Goal: Transaction & Acquisition: Book appointment/travel/reservation

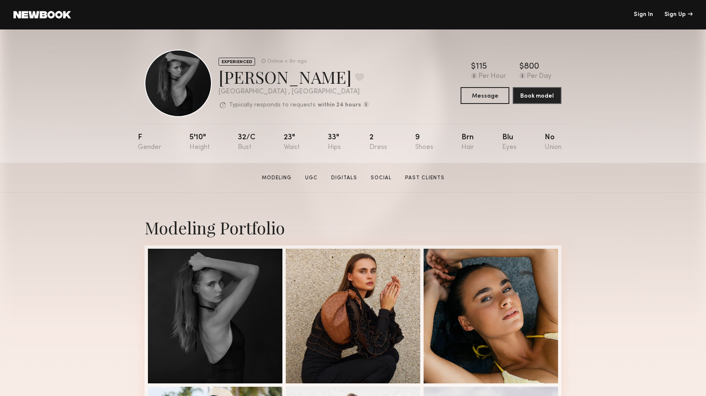
click at [51, 16] on link at bounding box center [42, 15] width 58 height 8
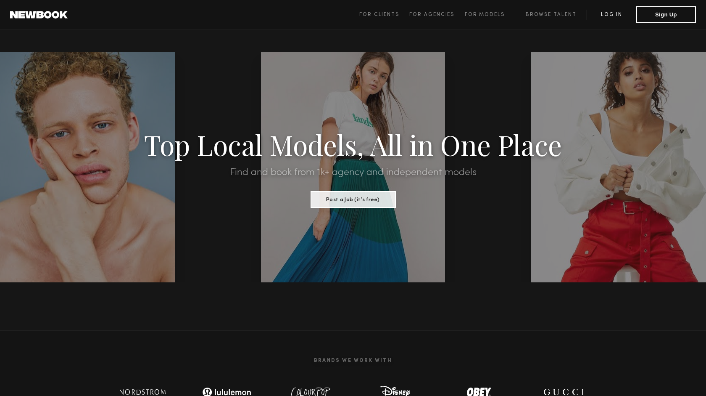
click at [619, 15] on link "Log in" at bounding box center [612, 15] width 50 height 10
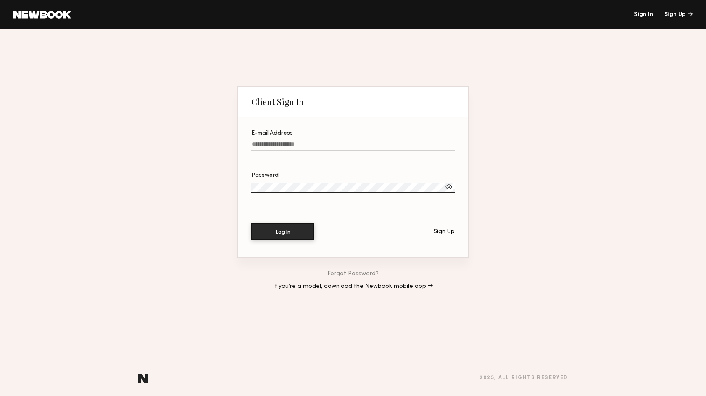
click at [273, 145] on input "E-mail Address" at bounding box center [353, 146] width 204 height 10
type input "**********"
click at [302, 226] on button "Log In" at bounding box center [282, 231] width 63 height 17
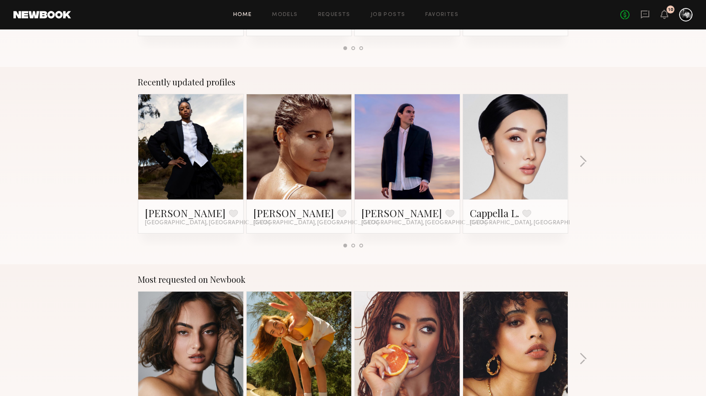
scroll to position [494, 0]
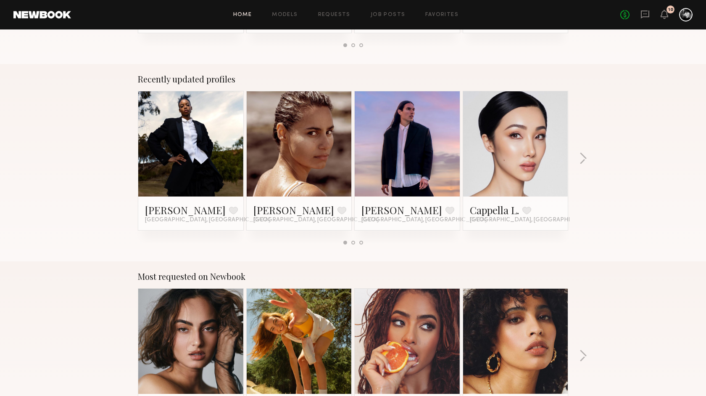
click at [519, 148] on link at bounding box center [515, 143] width 51 height 105
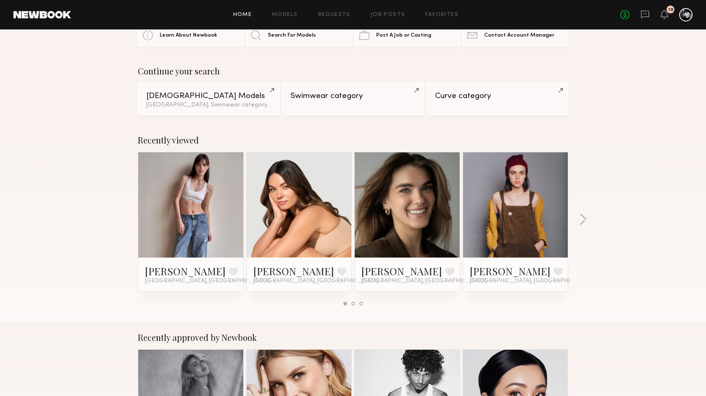
scroll to position [0, 0]
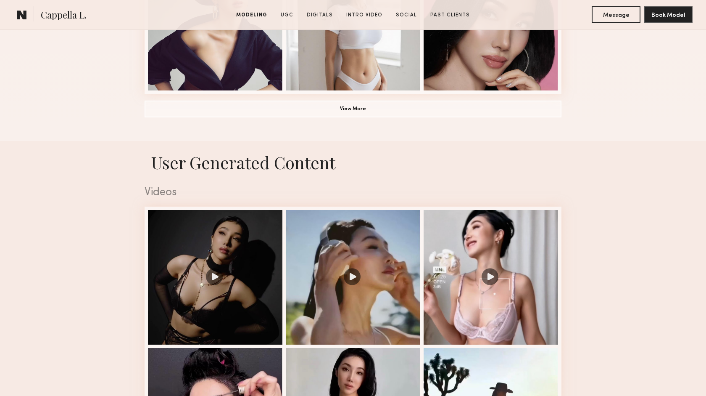
scroll to position [726, 0]
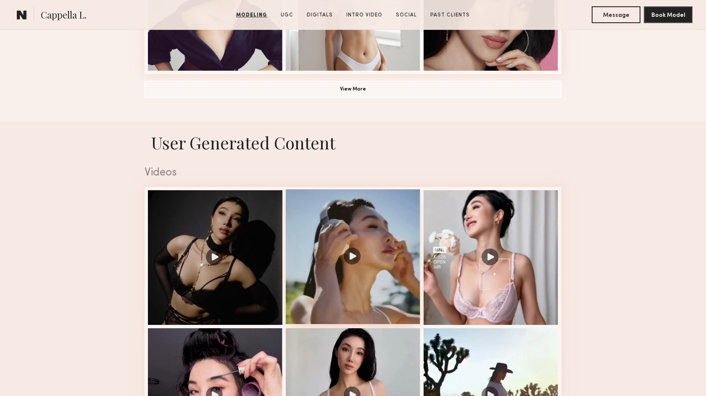
click at [349, 256] on div at bounding box center [353, 256] width 135 height 135
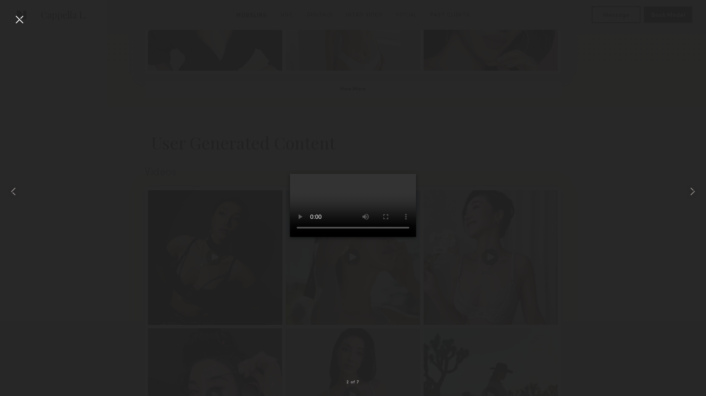
click at [20, 16] on div at bounding box center [19, 19] width 13 height 13
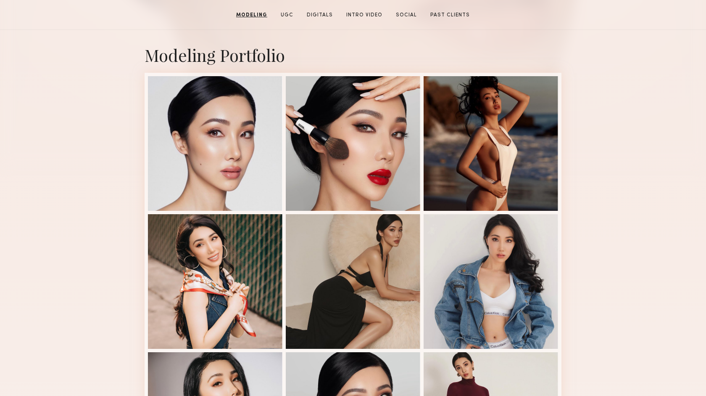
scroll to position [0, 0]
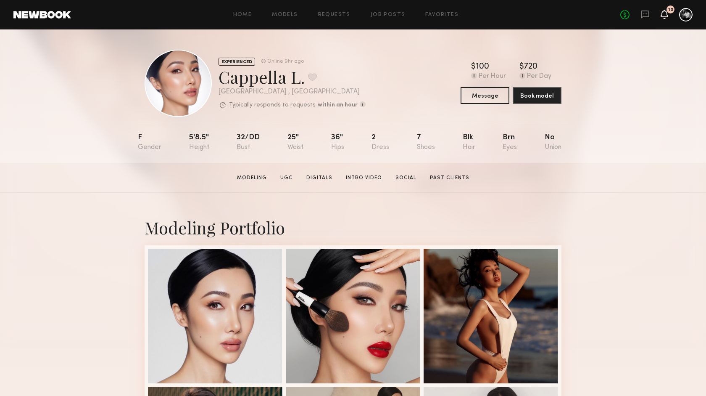
click at [666, 13] on icon at bounding box center [664, 14] width 7 height 6
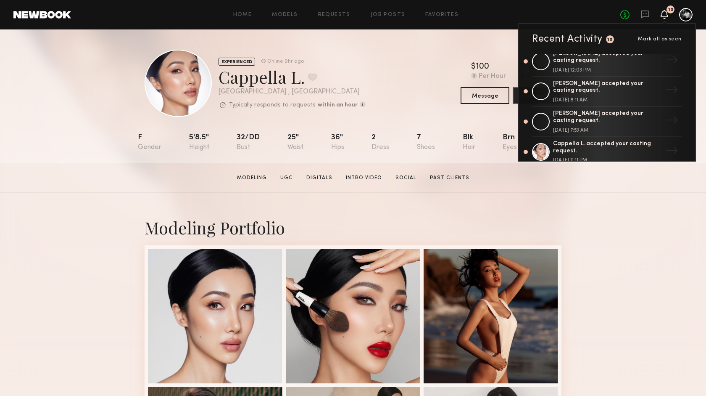
scroll to position [5, 0]
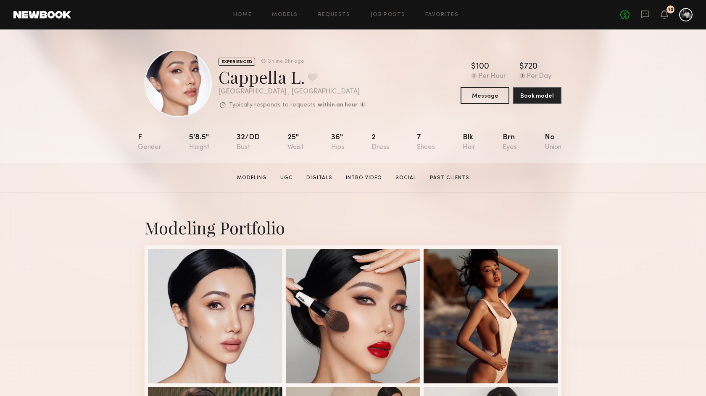
scroll to position [5, 0]
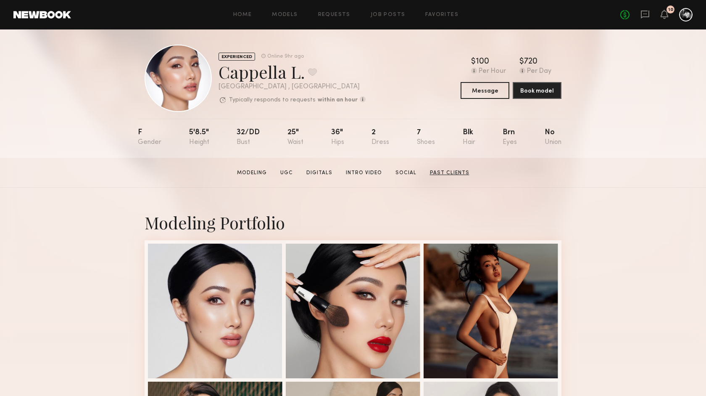
click at [434, 173] on link "Past Clients" at bounding box center [450, 173] width 46 height 8
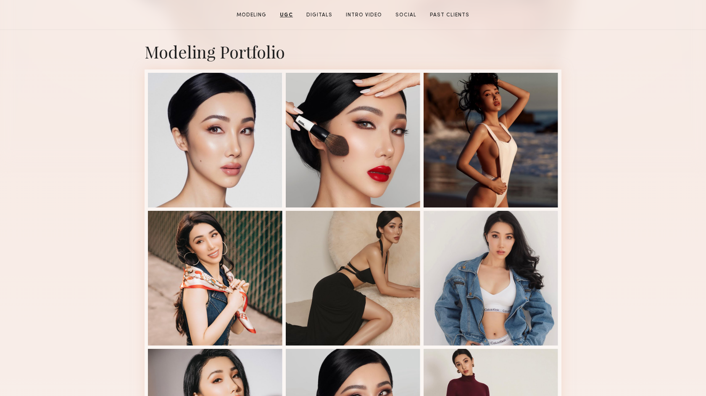
scroll to position [0, 0]
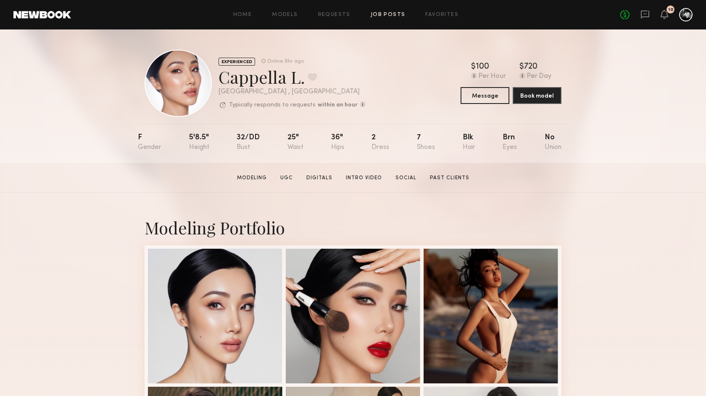
click at [381, 13] on link "Job Posts" at bounding box center [388, 14] width 35 height 5
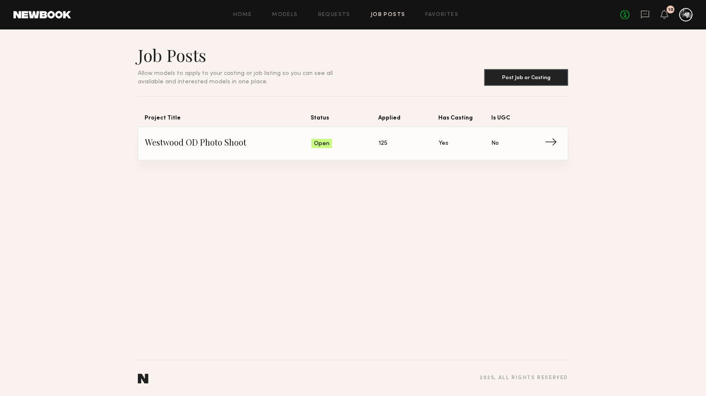
click at [553, 143] on span "→" at bounding box center [553, 143] width 17 height 13
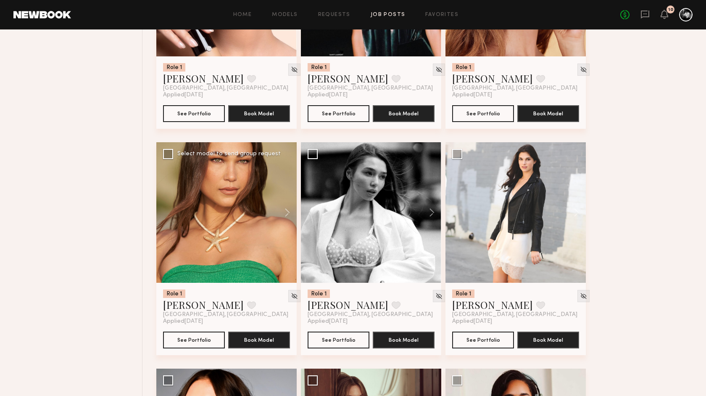
scroll to position [672, 0]
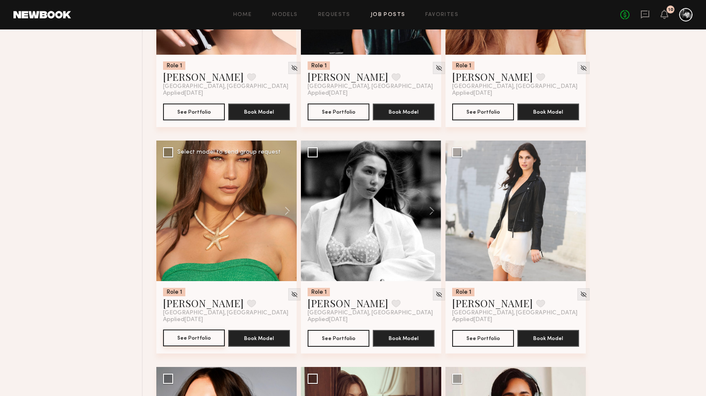
click at [199, 337] on button "See Portfolio" at bounding box center [194, 337] width 62 height 17
click at [291, 294] on img at bounding box center [294, 294] width 7 height 7
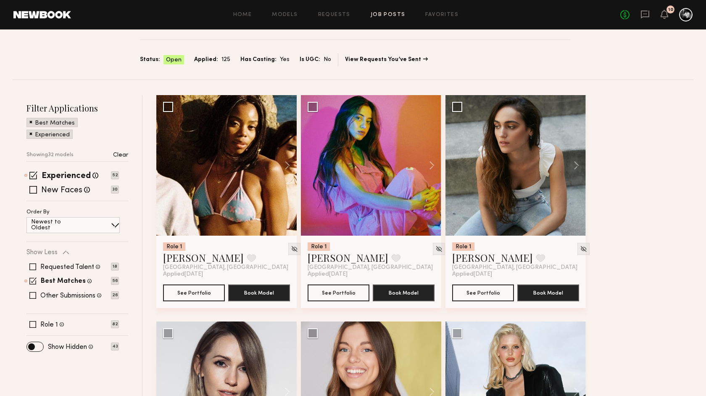
scroll to position [0, 0]
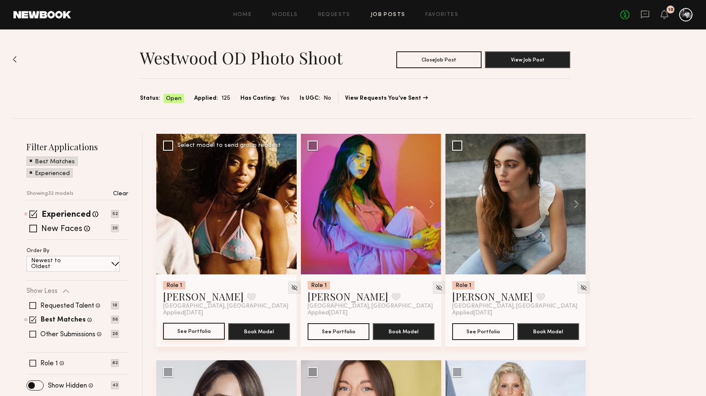
click at [196, 330] on button "See Portfolio" at bounding box center [194, 331] width 62 height 17
click at [291, 286] on img at bounding box center [294, 287] width 7 height 7
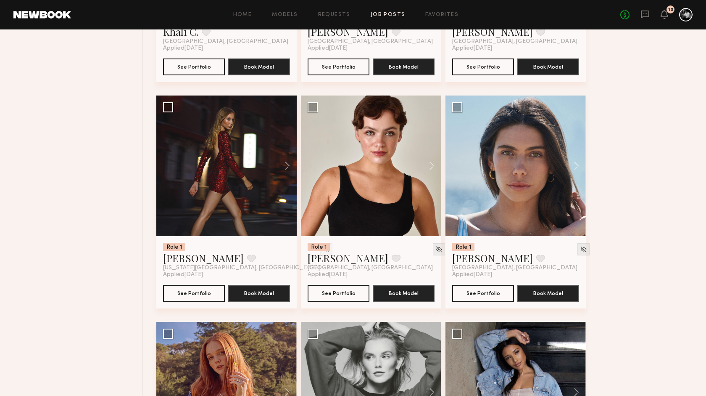
scroll to position [1171, 0]
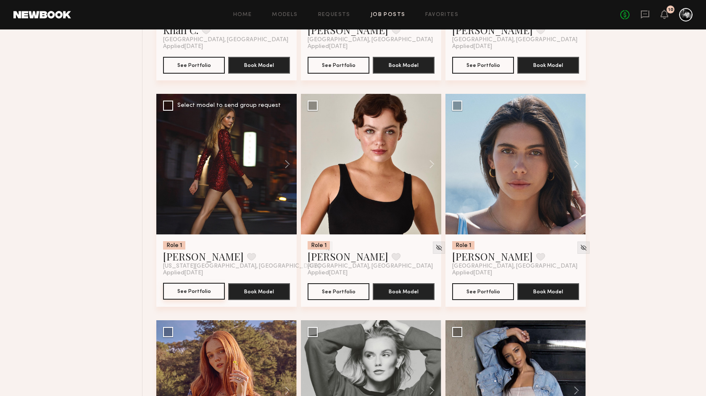
click at [197, 297] on button "See Portfolio" at bounding box center [194, 291] width 62 height 17
click at [323, 245] on img at bounding box center [326, 247] width 7 height 7
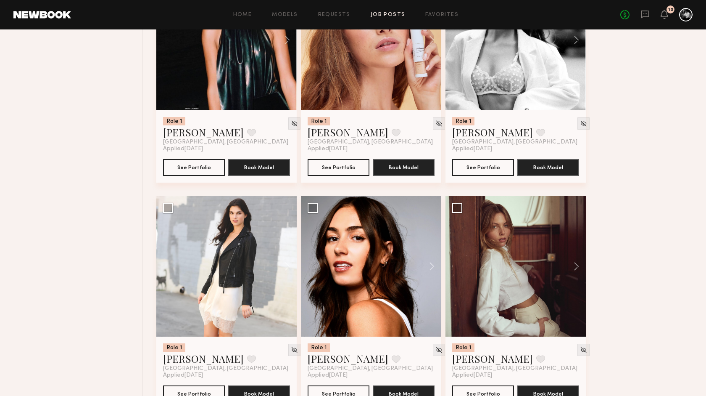
scroll to position [607, 0]
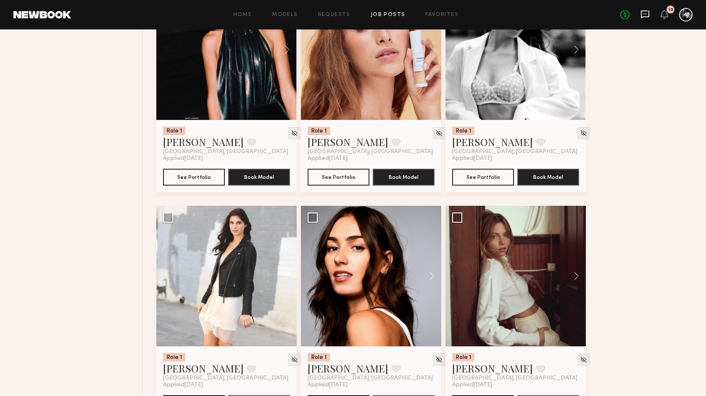
click at [648, 13] on icon at bounding box center [645, 14] width 9 height 9
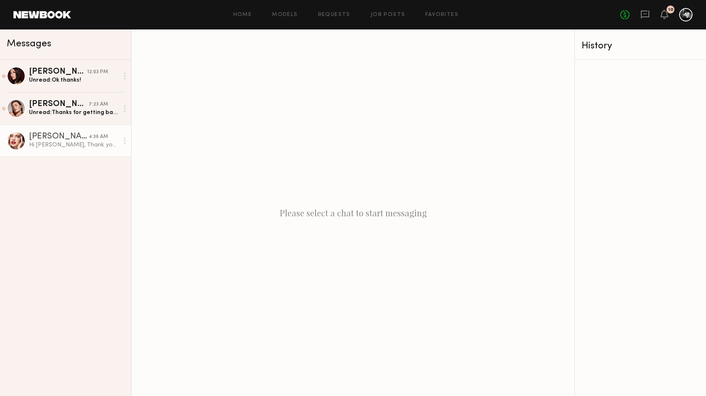
click at [88, 147] on div "Hi Riccardo, Thank you for getting back to me. I completely understand, and I’l…" at bounding box center [74, 145] width 90 height 8
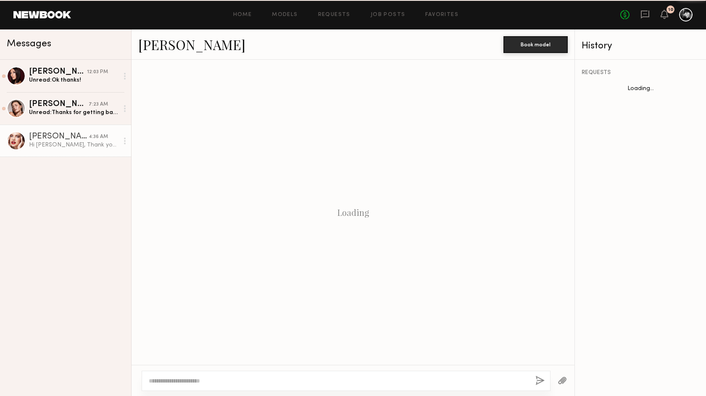
scroll to position [477, 0]
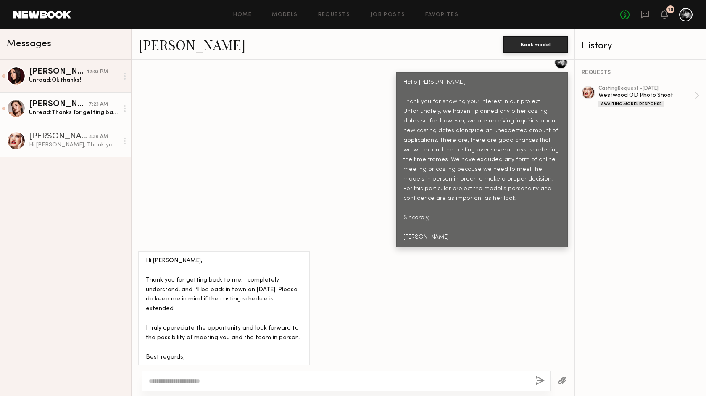
click at [101, 110] on div "Unread: Thanks for getting back to me! Sounds great. Please let me know xx" at bounding box center [74, 112] width 90 height 8
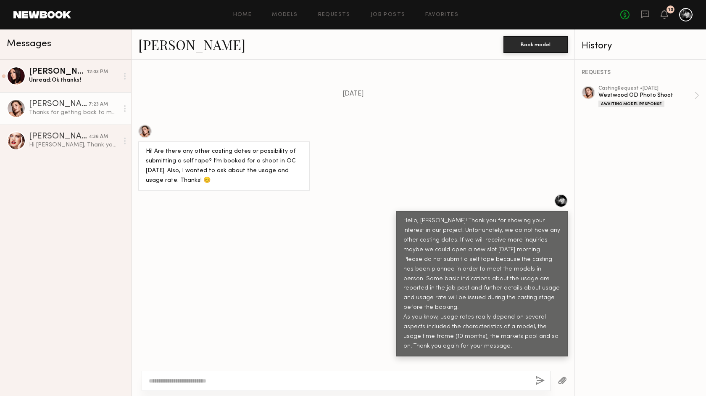
scroll to position [329, 0]
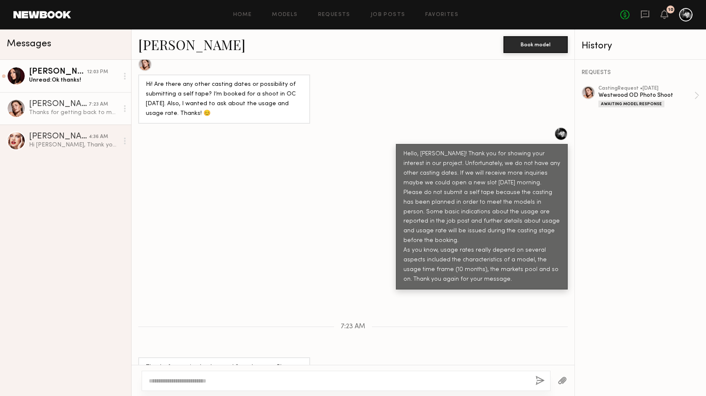
click at [93, 86] on link "Julia M. 12:03 PM Unread: Ok thanks!" at bounding box center [65, 76] width 131 height 32
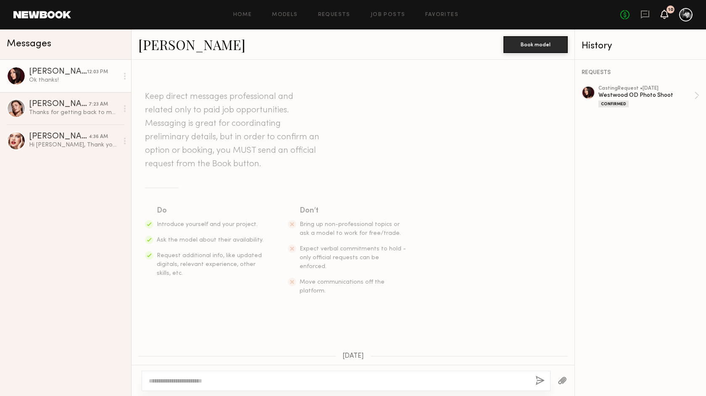
click at [666, 11] on icon at bounding box center [664, 14] width 7 height 6
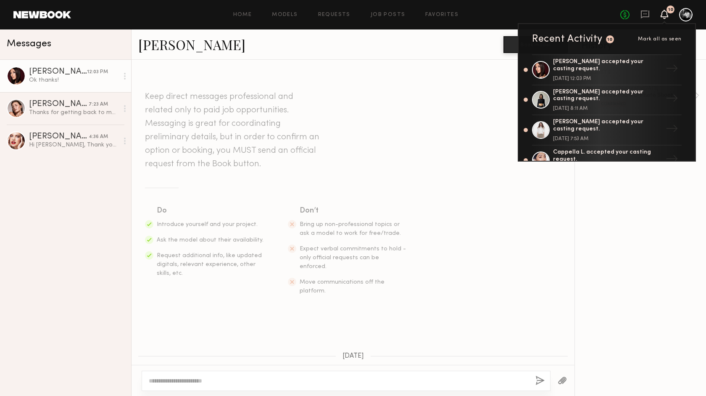
click at [482, 142] on section "Keep direct messages professional and related only to paid job opportunities. M…" at bounding box center [353, 192] width 416 height 205
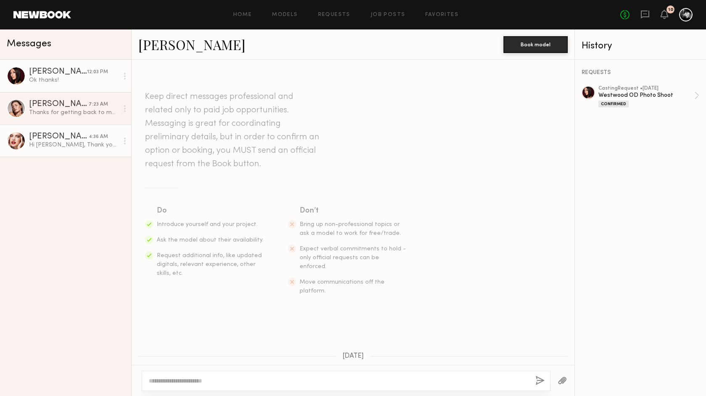
click at [76, 133] on div "Anna D." at bounding box center [59, 136] width 60 height 8
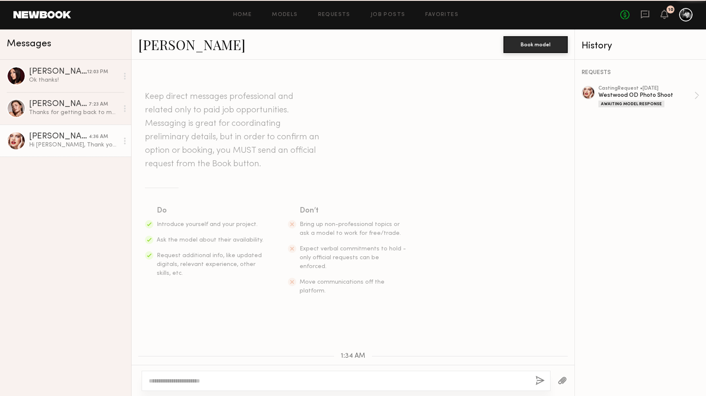
scroll to position [477, 0]
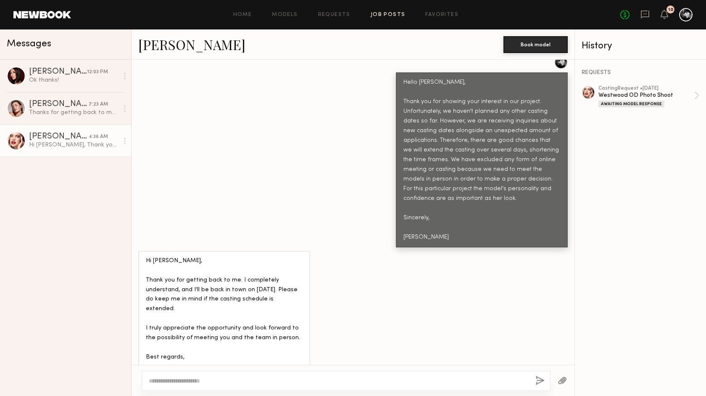
click at [386, 13] on link "Job Posts" at bounding box center [388, 14] width 35 height 5
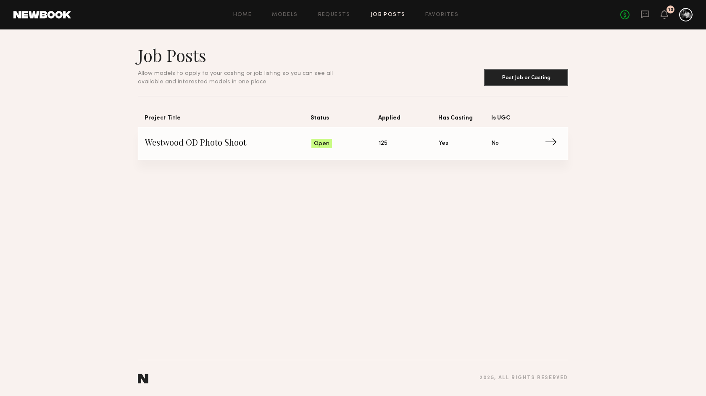
click at [547, 140] on span "→" at bounding box center [553, 143] width 17 height 13
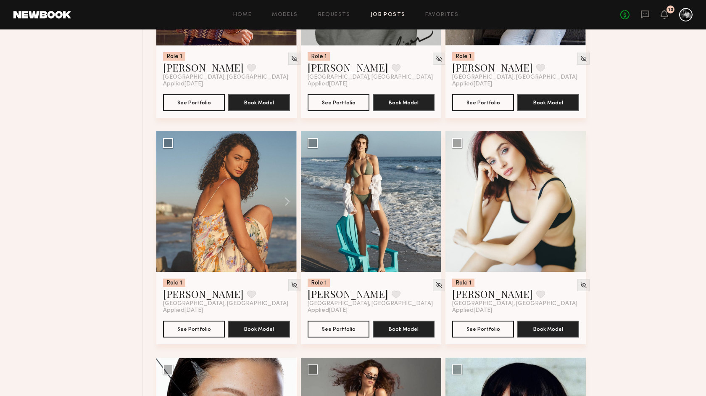
scroll to position [1136, 0]
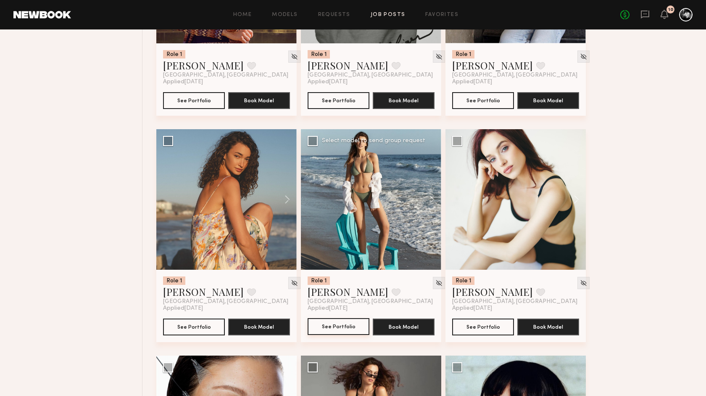
click at [332, 325] on button "See Portfolio" at bounding box center [339, 326] width 62 height 17
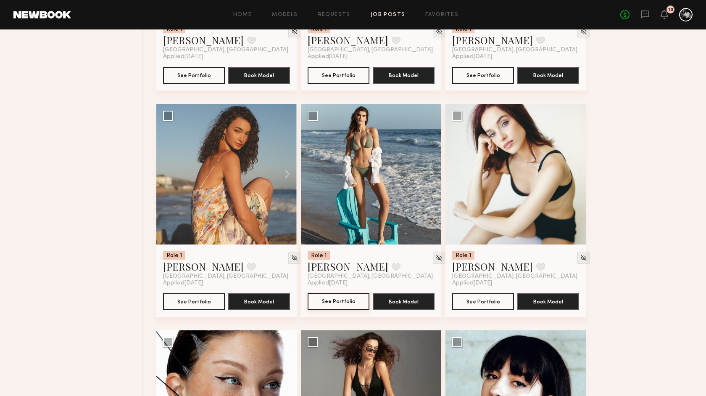
scroll to position [1162, 0]
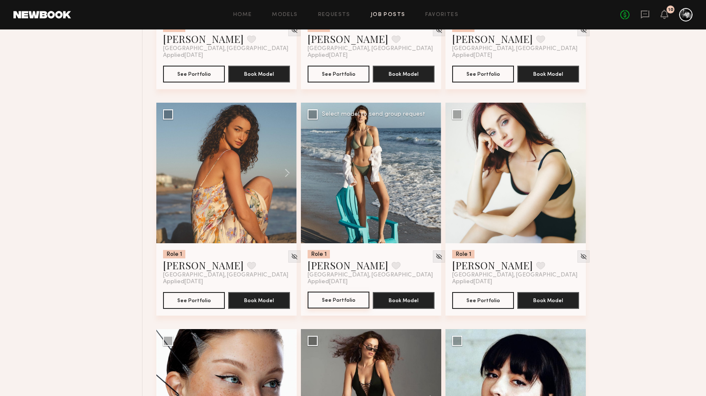
click at [350, 300] on button "See Portfolio" at bounding box center [339, 299] width 62 height 17
click at [337, 301] on button "See Portfolio" at bounding box center [339, 299] width 62 height 17
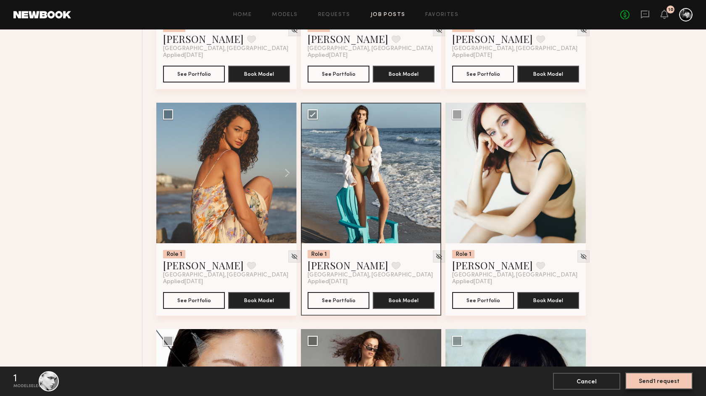
click at [661, 380] on button "Send 1 request" at bounding box center [659, 380] width 67 height 17
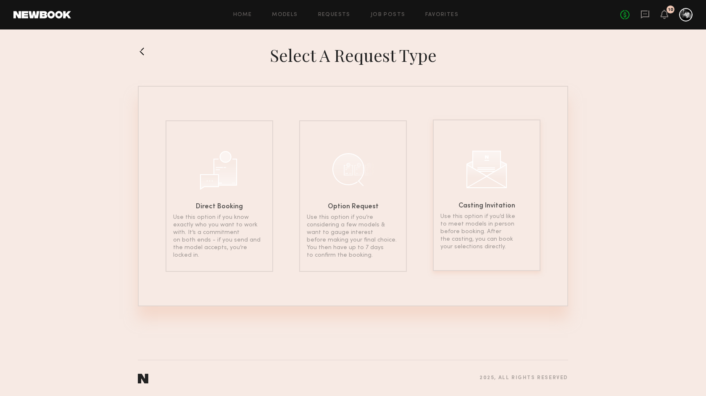
click at [487, 187] on div at bounding box center [487, 168] width 42 height 42
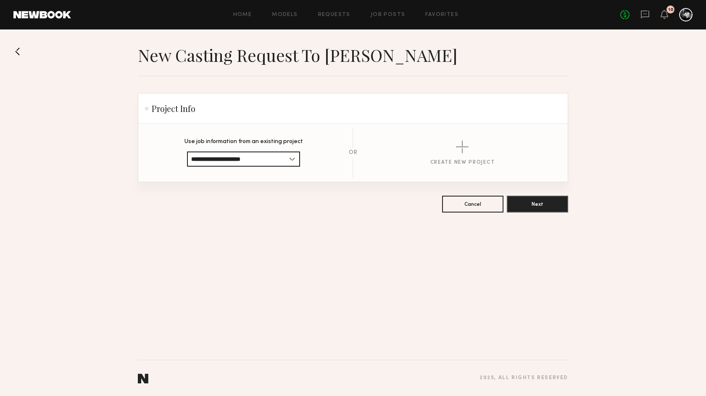
click at [197, 108] on header "Project Info" at bounding box center [353, 108] width 430 height 30
click at [196, 109] on header "Project Info" at bounding box center [353, 108] width 430 height 30
click at [244, 160] on input "**********" at bounding box center [243, 158] width 113 height 15
click at [246, 159] on input "**********" at bounding box center [243, 158] width 113 height 15
click at [533, 208] on button "Next" at bounding box center [537, 203] width 61 height 17
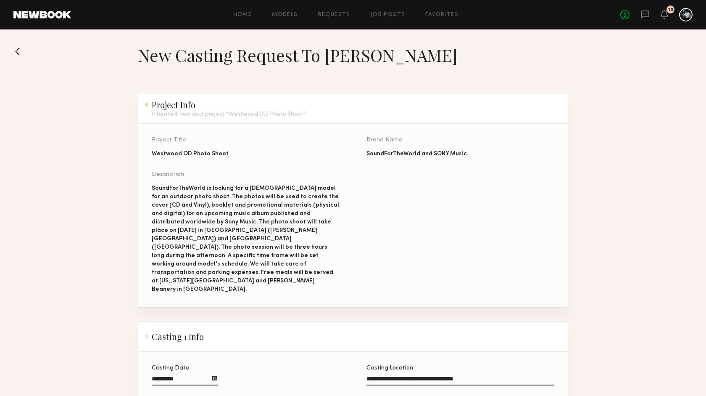
click at [304, 223] on div "SoundForTheWorld is looking for a female model for an outdoor photo shoot. The …" at bounding box center [246, 238] width 188 height 109
click at [306, 242] on div "SoundForTheWorld is looking for a female model for an outdoor photo shoot. The …" at bounding box center [246, 238] width 188 height 109
click at [316, 247] on div "SoundForTheWorld is looking for a female model for an outdoor photo shoot. The …" at bounding box center [246, 238] width 188 height 109
drag, startPoint x: 305, startPoint y: 262, endPoint x: 317, endPoint y: 262, distance: 11.4
click at [317, 262] on div "SoundForTheWorld is looking for a female model for an outdoor photo shoot. The …" at bounding box center [246, 238] width 188 height 109
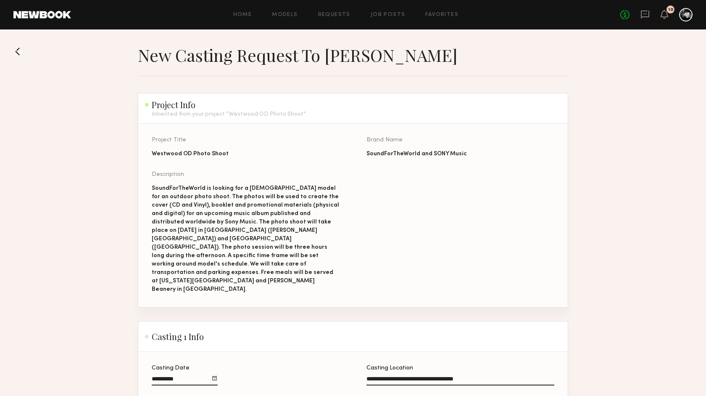
click at [343, 248] on div "Project Title Westwood OD Photo Shoot Brand Name SoundForTheWorld and SONY Musi…" at bounding box center [367, 222] width 430 height 170
click at [383, 166] on div "Project Title Westwood OD Photo Shoot Brand Name SoundForTheWorld and SONY Musi…" at bounding box center [367, 222] width 430 height 170
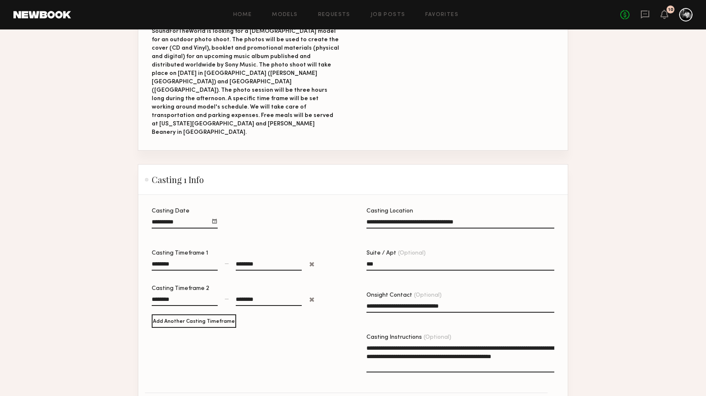
scroll to position [157, 0]
click at [194, 218] on input "**********" at bounding box center [185, 223] width 66 height 10
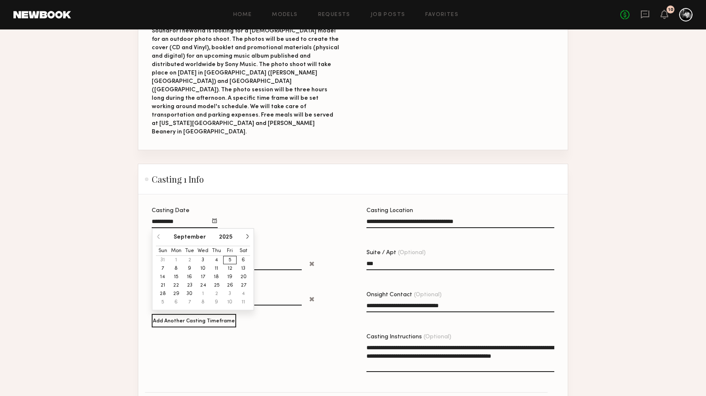
click at [216, 194] on section "**********" at bounding box center [353, 310] width 430 height 233
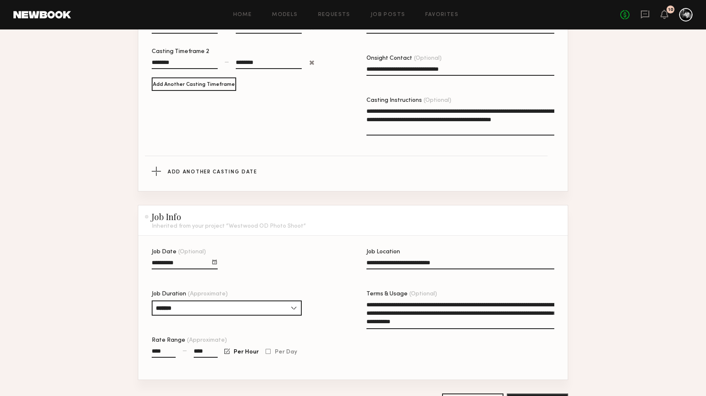
scroll to position [421, 0]
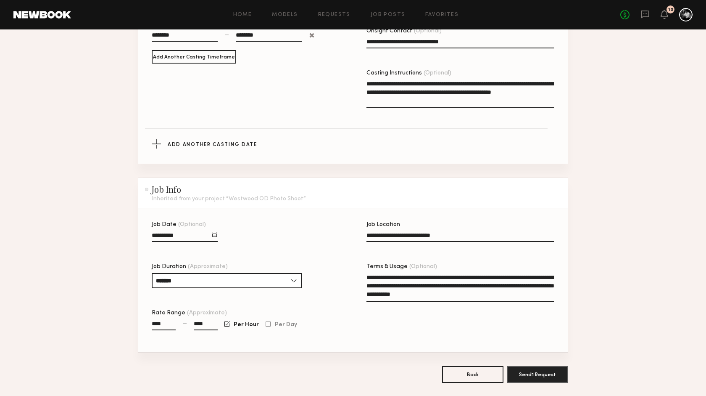
click at [216, 232] on div at bounding box center [214, 234] width 5 height 5
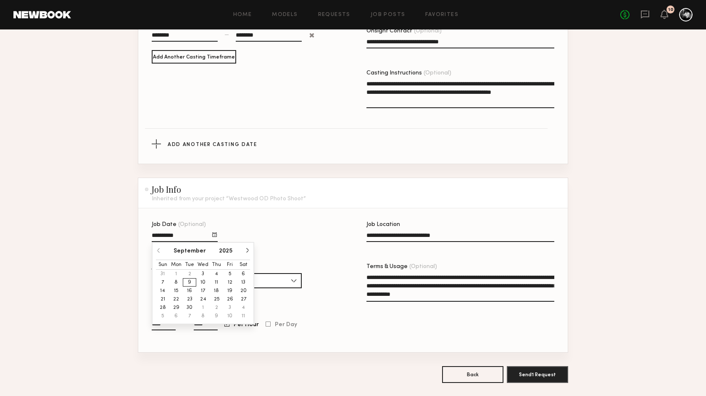
click at [235, 222] on div "**********" at bounding box center [246, 287] width 188 height 130
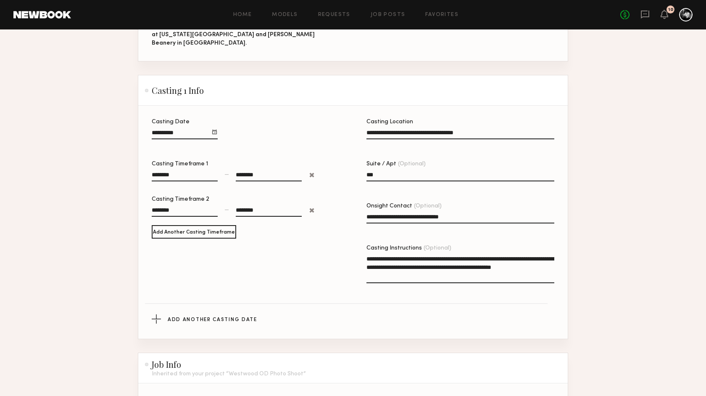
scroll to position [246, 0]
click at [170, 314] on div "Add Another Casting Date" at bounding box center [353, 318] width 403 height 9
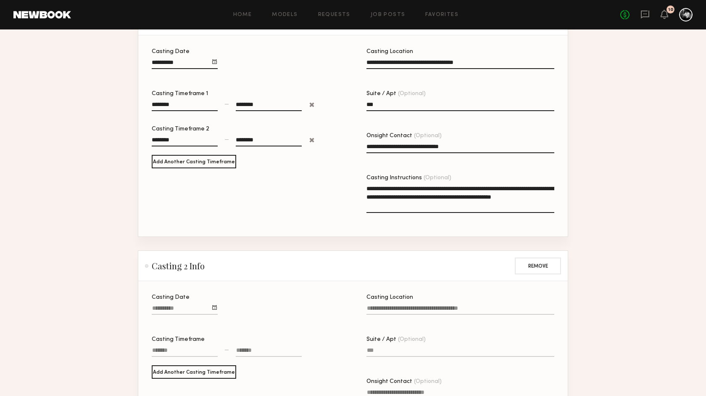
scroll to position [317, 0]
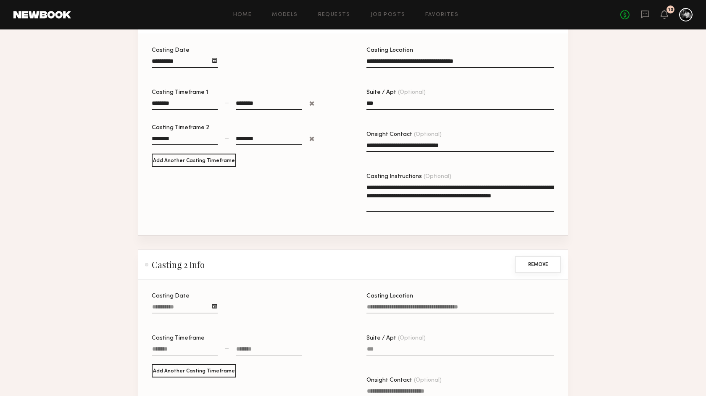
click at [553, 256] on button "Remove" at bounding box center [538, 264] width 46 height 17
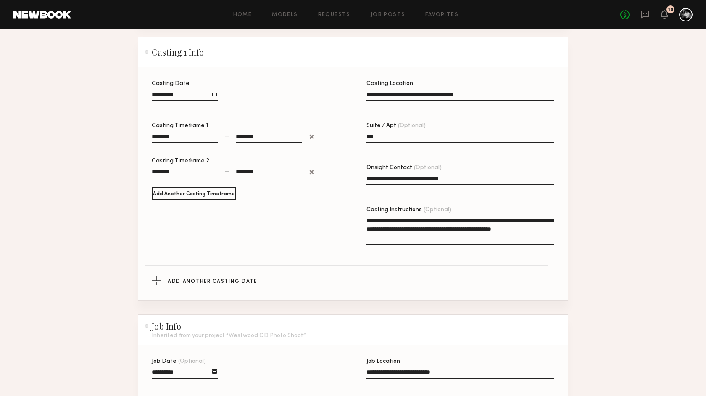
scroll to position [280, 0]
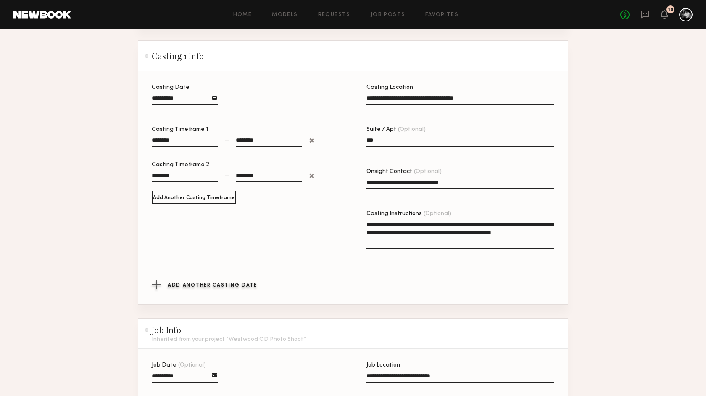
click at [251, 283] on span "Add Another Casting Date" at bounding box center [213, 285] width 90 height 5
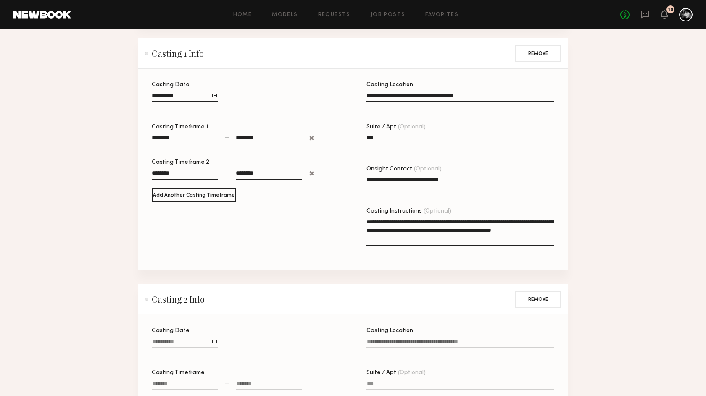
scroll to position [287, 0]
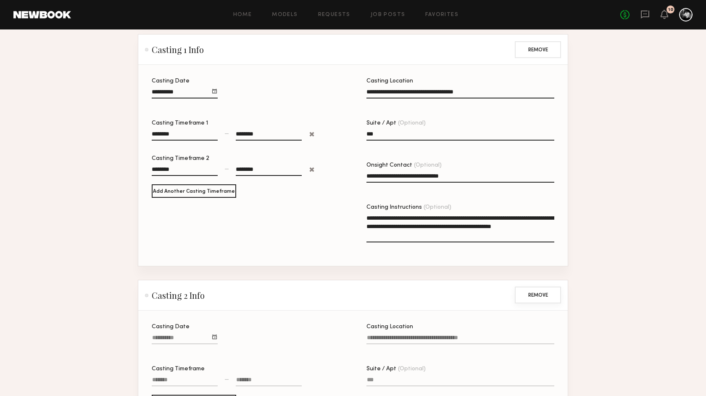
click at [533, 286] on button "Remove" at bounding box center [538, 294] width 46 height 17
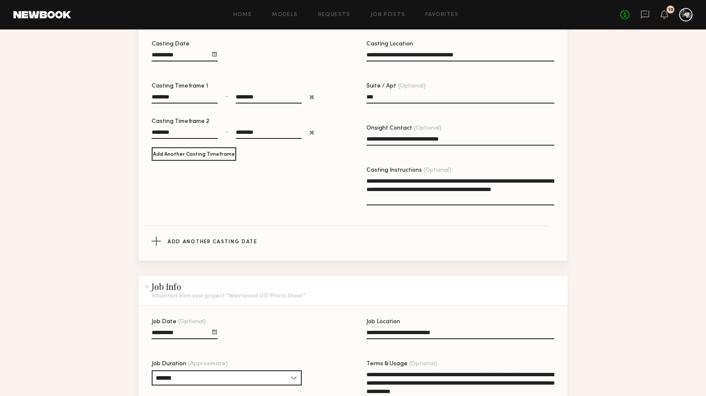
scroll to position [439, 0]
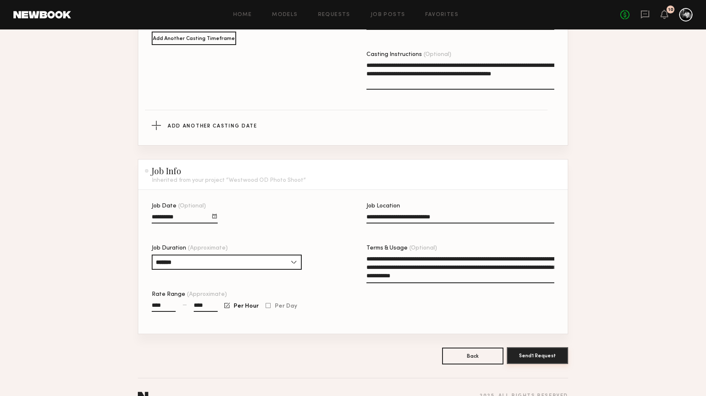
click at [540, 347] on button "Send 1 Request" at bounding box center [537, 355] width 61 height 17
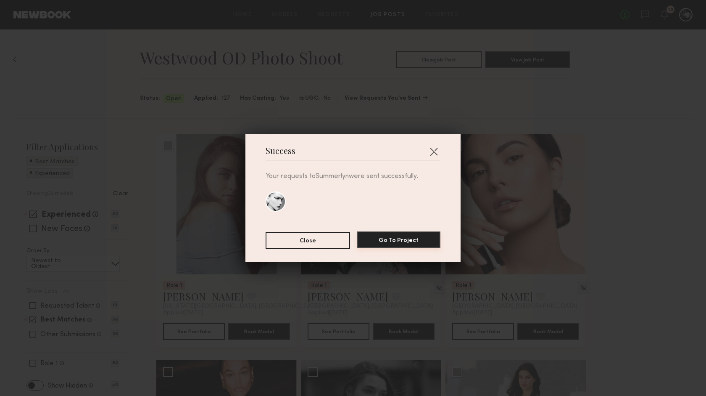
click at [413, 240] on button "Go To Project" at bounding box center [399, 239] width 84 height 17
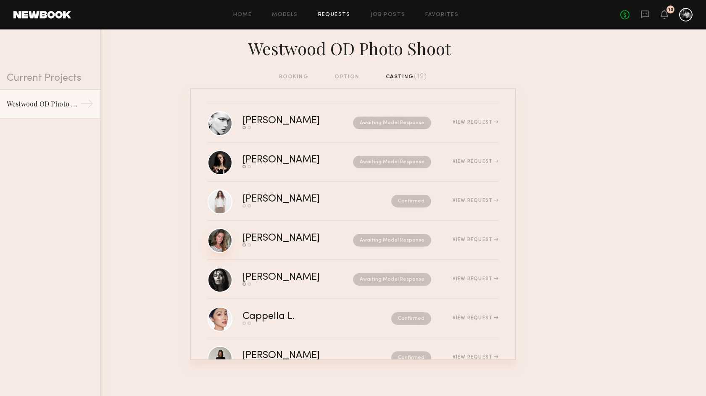
click at [217, 235] on link at bounding box center [220, 240] width 25 height 25
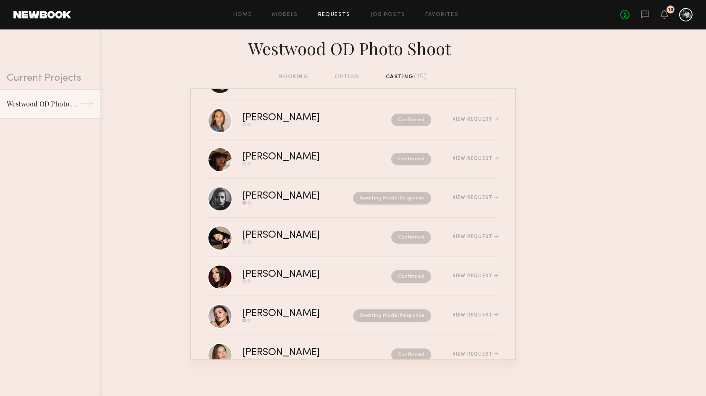
scroll to position [501, 0]
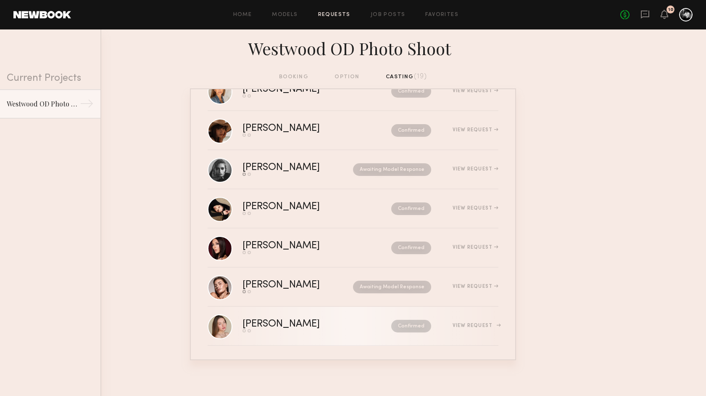
click at [457, 324] on div "View Request" at bounding box center [476, 325] width 46 height 5
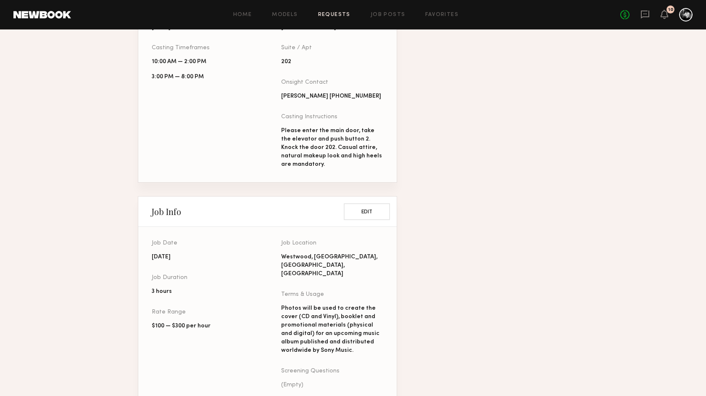
scroll to position [594, 0]
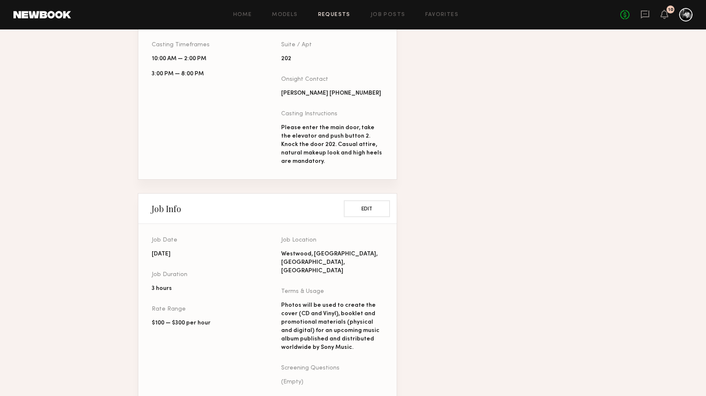
click at [327, 378] on div "(Empty)" at bounding box center [332, 382] width 103 height 8
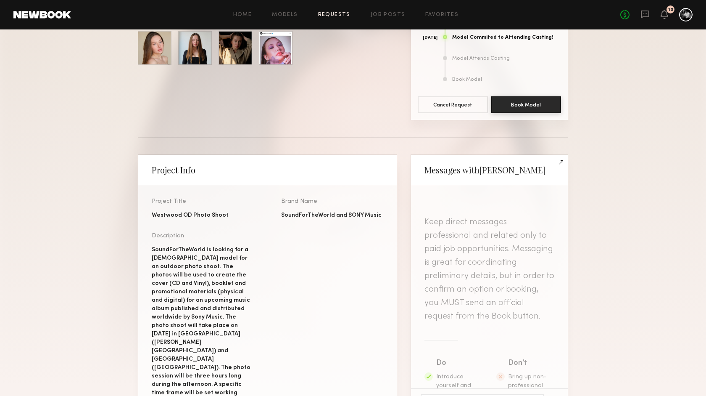
scroll to position [0, 0]
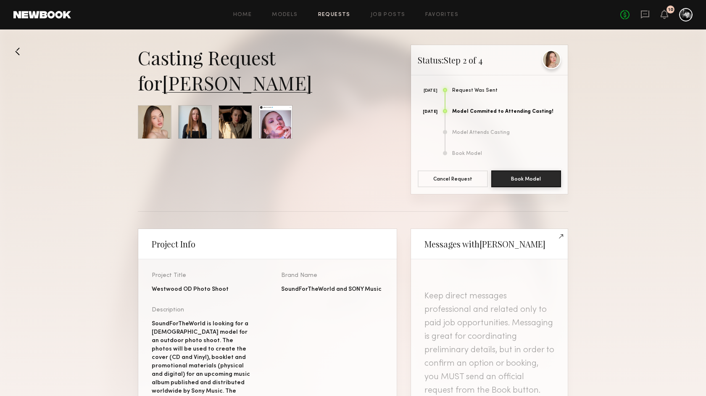
click at [552, 59] on div at bounding box center [551, 59] width 19 height 19
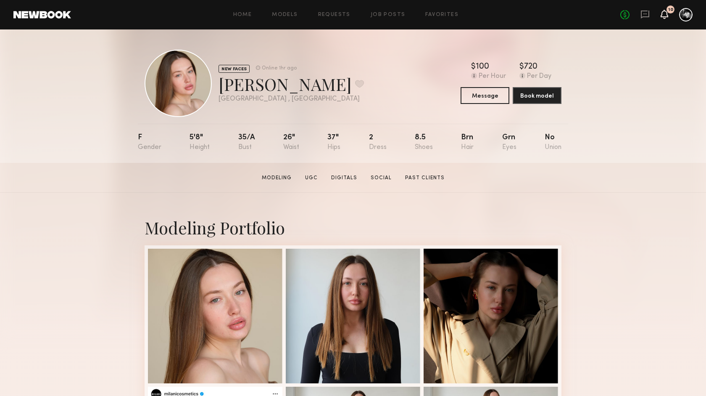
click at [666, 15] on icon at bounding box center [664, 14] width 7 height 6
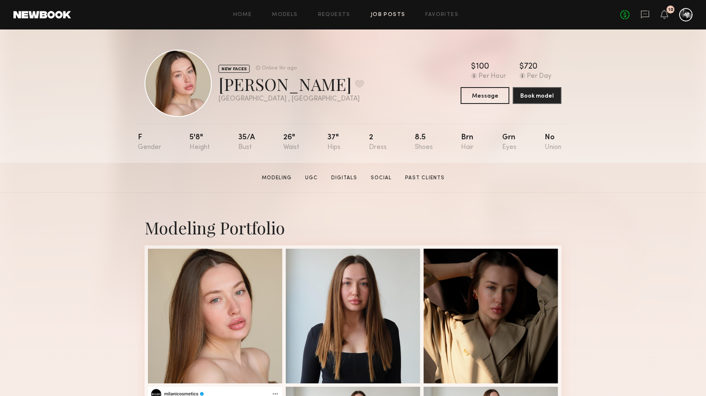
click at [379, 15] on link "Job Posts" at bounding box center [388, 14] width 35 height 5
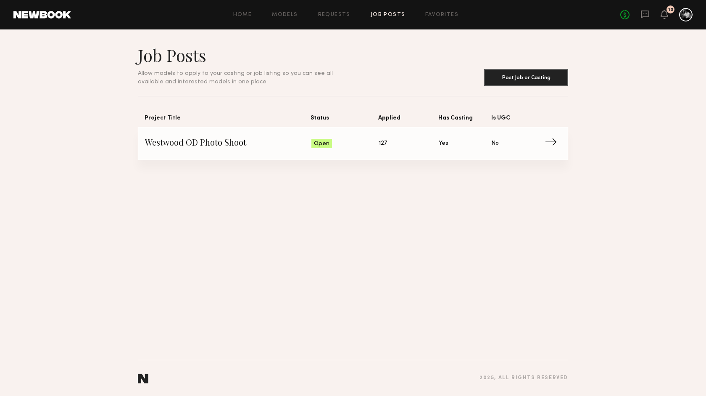
click at [553, 140] on span "→" at bounding box center [553, 143] width 17 height 13
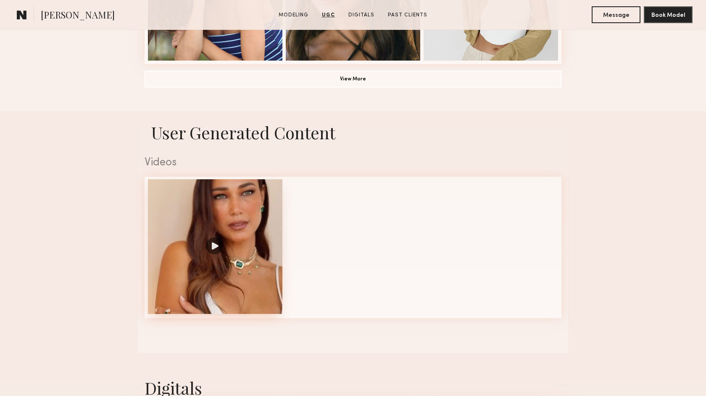
scroll to position [733, 0]
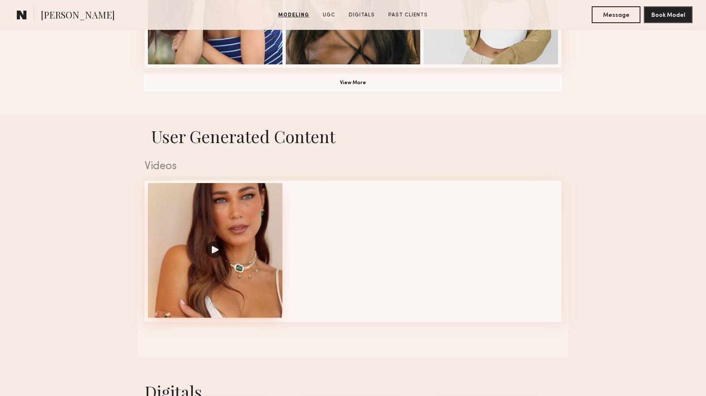
click at [211, 253] on div at bounding box center [215, 250] width 135 height 135
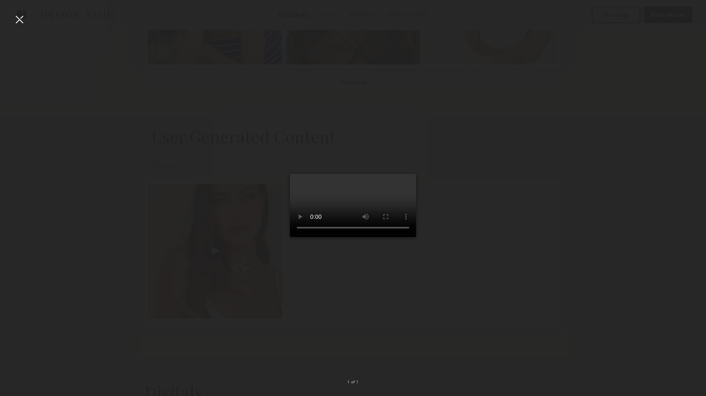
click at [17, 18] on div at bounding box center [19, 19] width 13 height 13
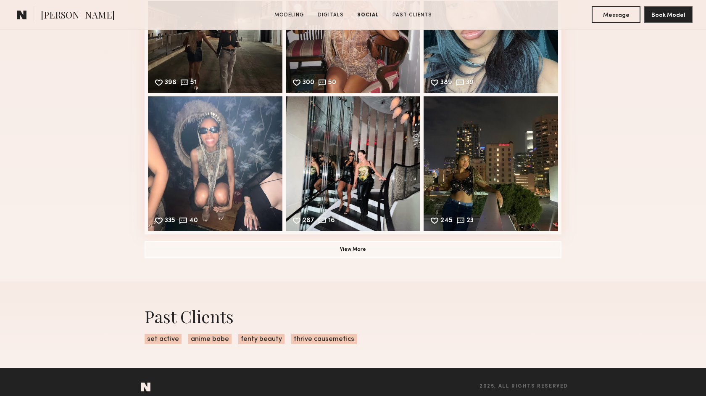
scroll to position [1319, 0]
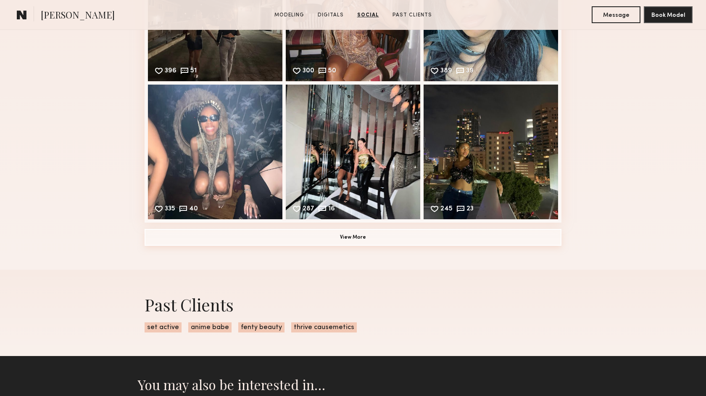
click at [349, 244] on button "View More" at bounding box center [353, 237] width 417 height 17
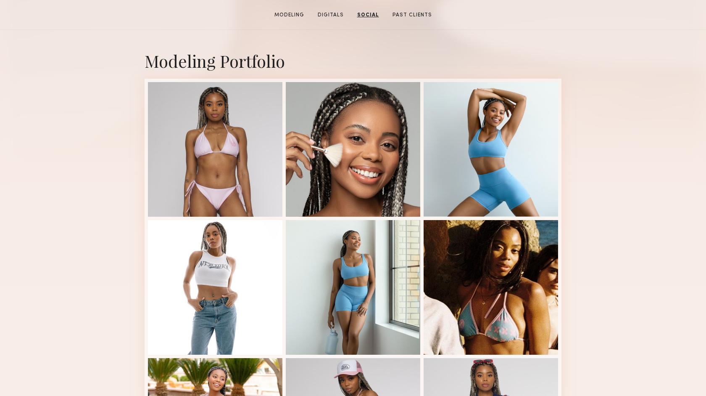
scroll to position [0, 0]
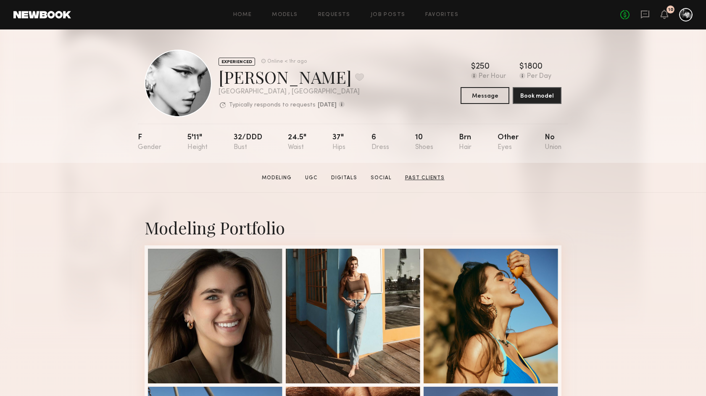
click at [419, 175] on link "Past Clients" at bounding box center [425, 178] width 46 height 8
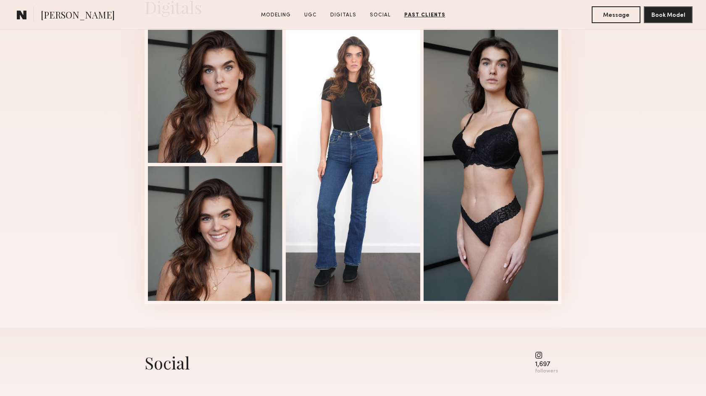
scroll to position [1974, 0]
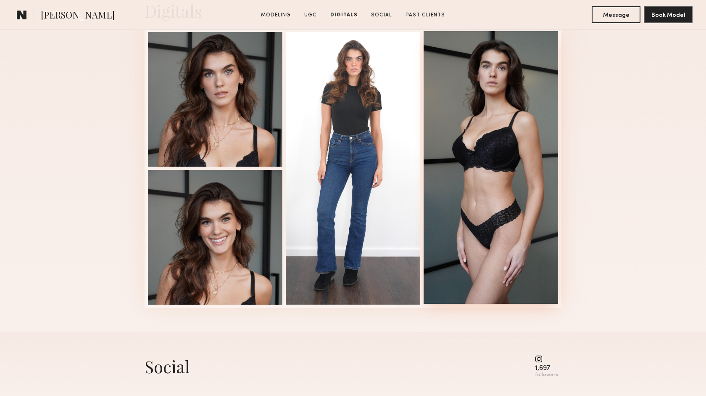
click at [482, 101] on div at bounding box center [491, 167] width 135 height 272
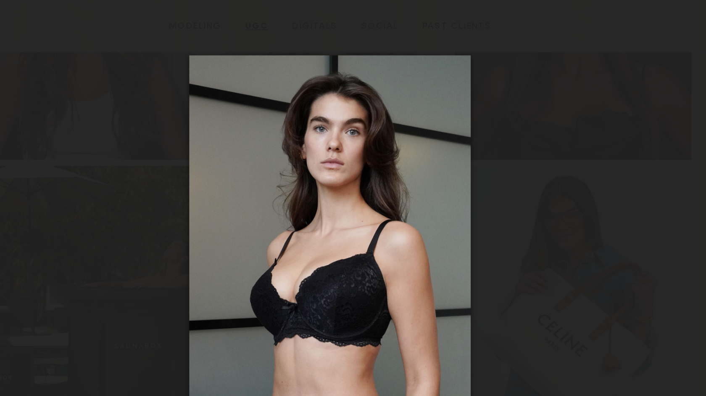
scroll to position [1545, 0]
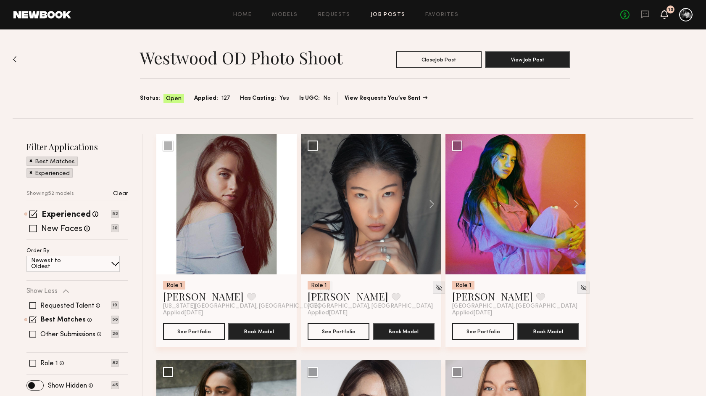
click at [666, 13] on icon at bounding box center [664, 14] width 7 height 6
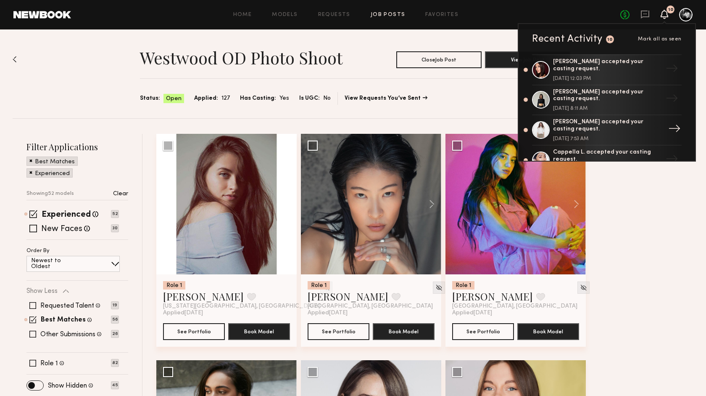
click at [674, 124] on div "→" at bounding box center [674, 130] width 19 height 22
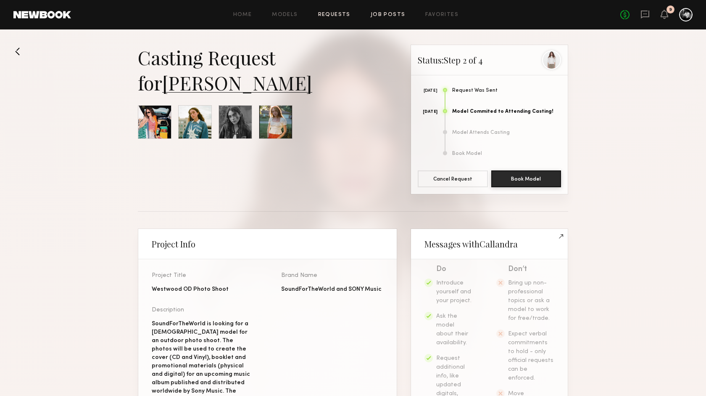
click at [378, 12] on link "Job Posts" at bounding box center [388, 14] width 35 height 5
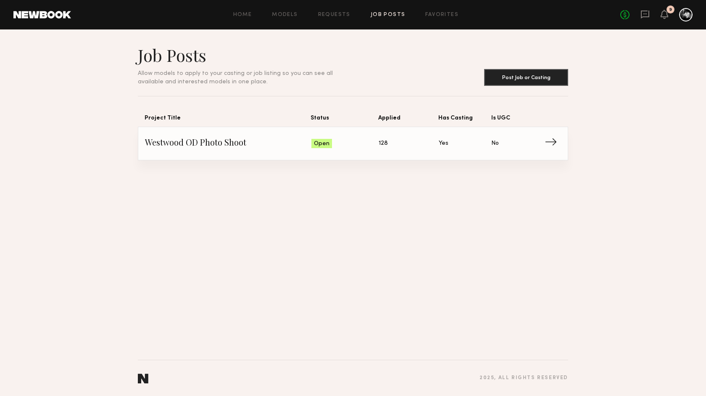
click at [551, 139] on span "→" at bounding box center [553, 143] width 17 height 13
